Goal: Task Accomplishment & Management: Use online tool/utility

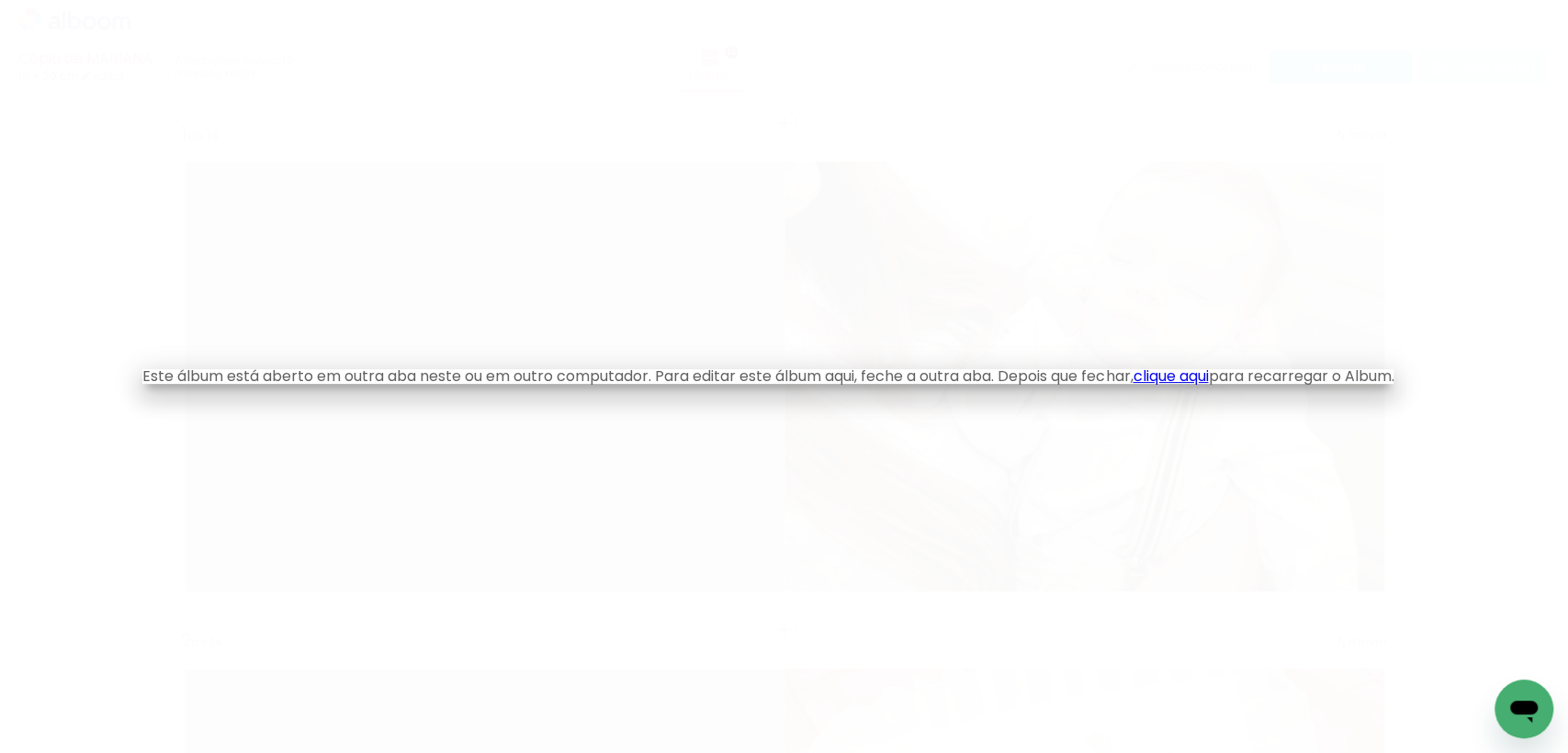
click at [736, 712] on iron-overlay-backdrop at bounding box center [784, 376] width 1568 height 753
